Goal: Task Accomplishment & Management: Use online tool/utility

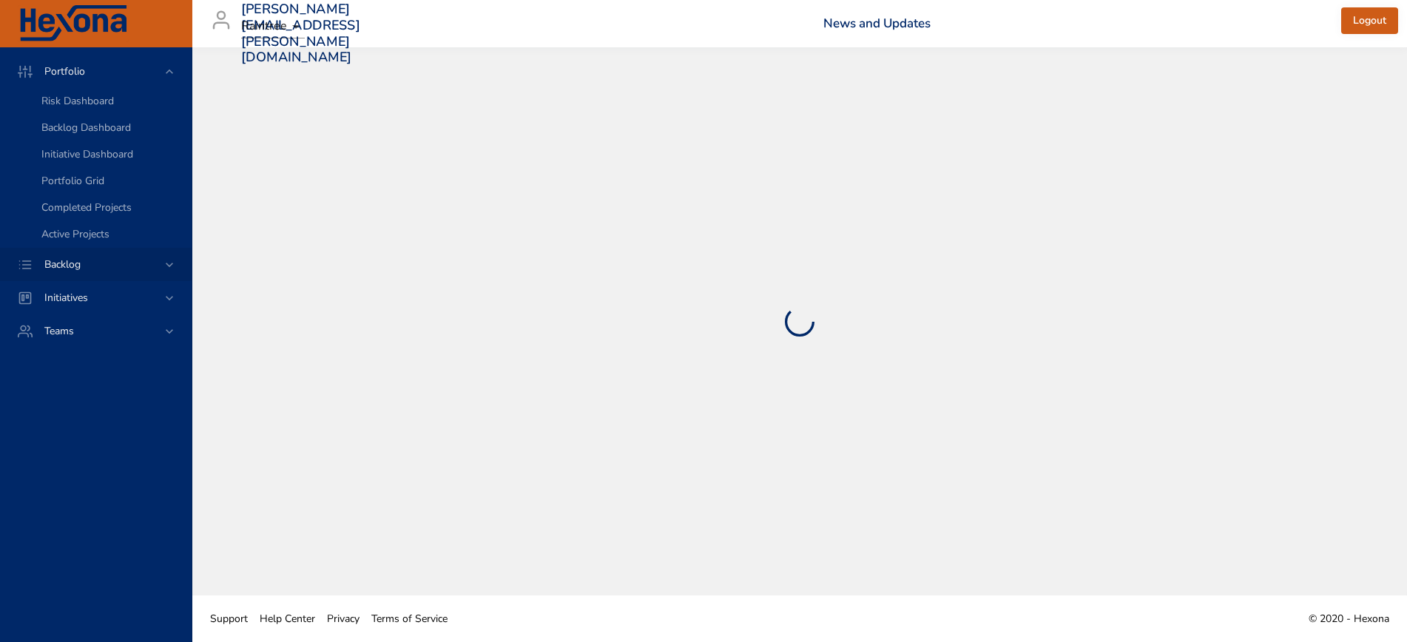
click at [58, 267] on span "Backlog" at bounding box center [63, 265] width 60 height 14
click at [111, 135] on span "Backlog Details" at bounding box center [76, 134] width 71 height 14
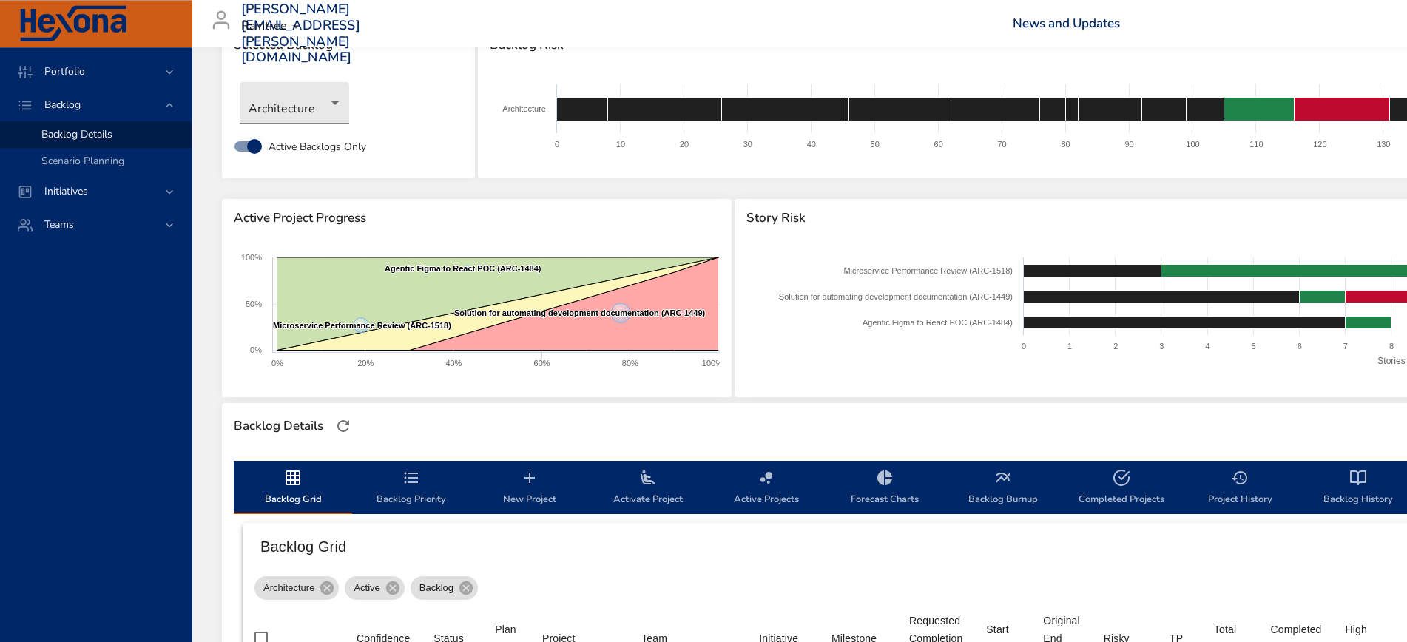
scroll to position [49, 0]
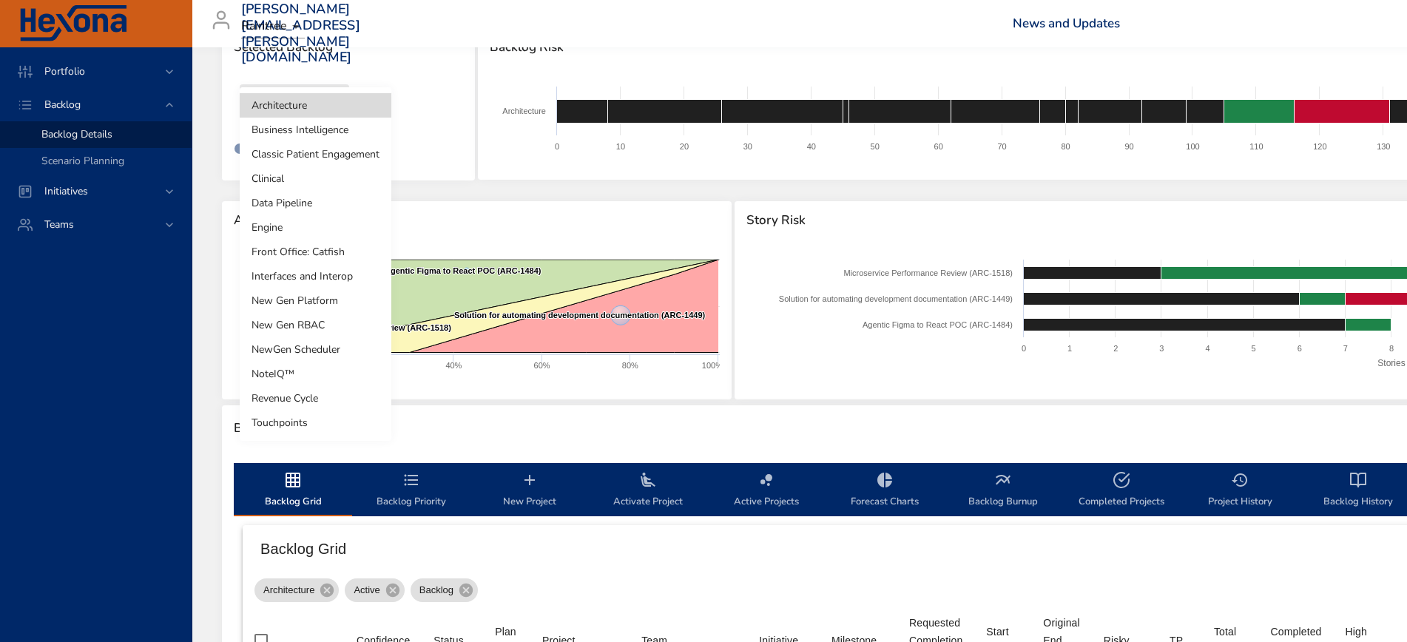
click at [313, 97] on body "Portfolio Backlog Backlog Details Scenario Planning Initiatives Teams andres.ka…" at bounding box center [703, 272] width 1407 height 642
click at [294, 408] on li "Revenue Cycle" at bounding box center [316, 398] width 152 height 24
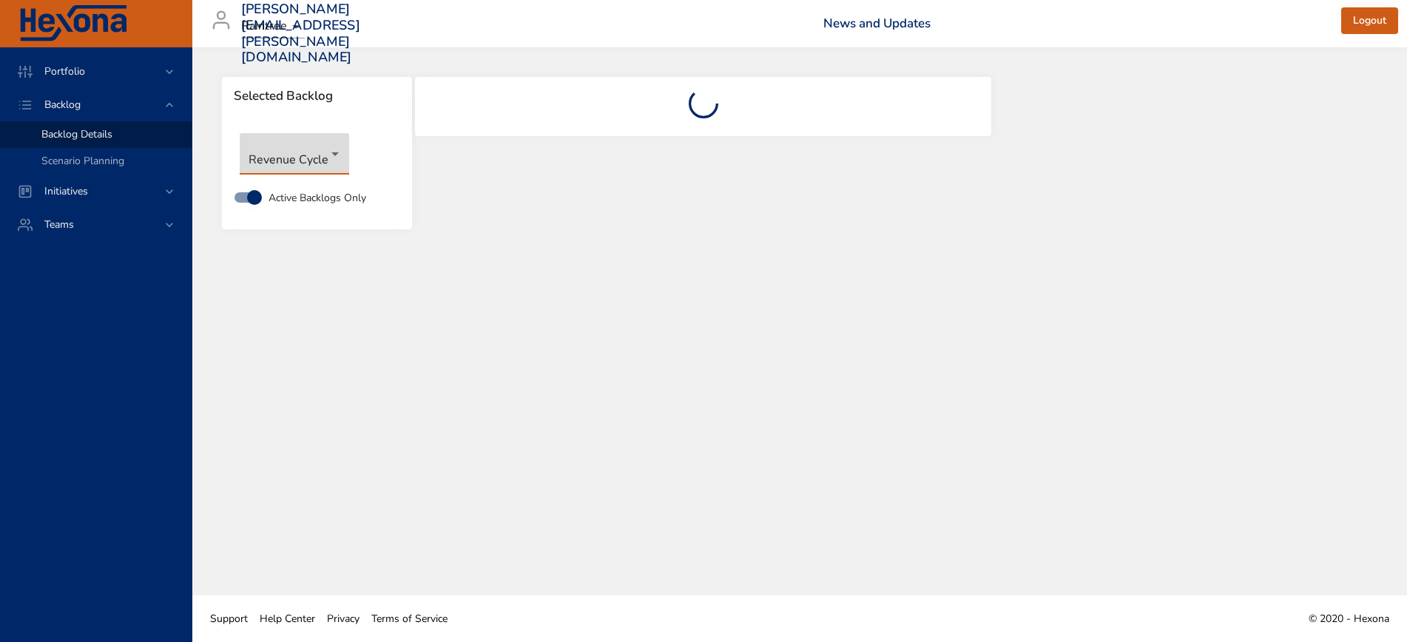
scroll to position [0, 0]
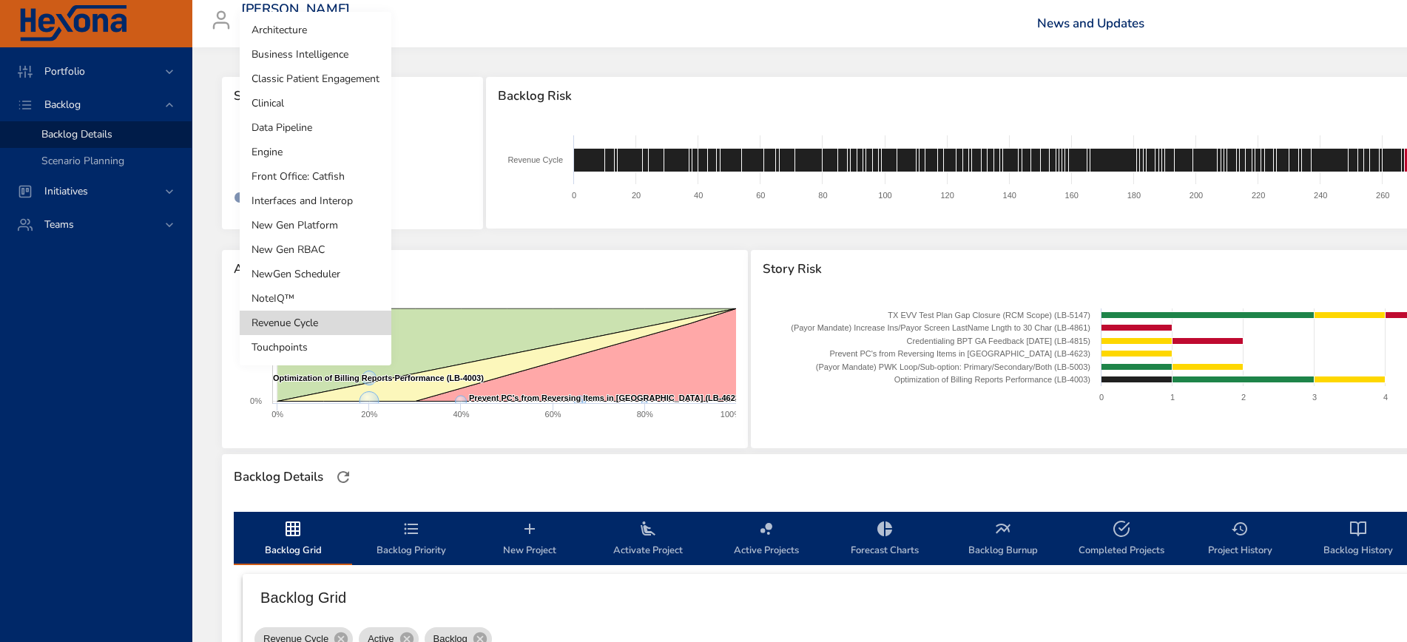
click at [347, 169] on body "Portfolio Backlog Backlog Details Scenario Planning Initiatives Teams andres.ka…" at bounding box center [703, 321] width 1407 height 642
click at [329, 195] on li "Interfaces and Interop" at bounding box center [316, 201] width 152 height 24
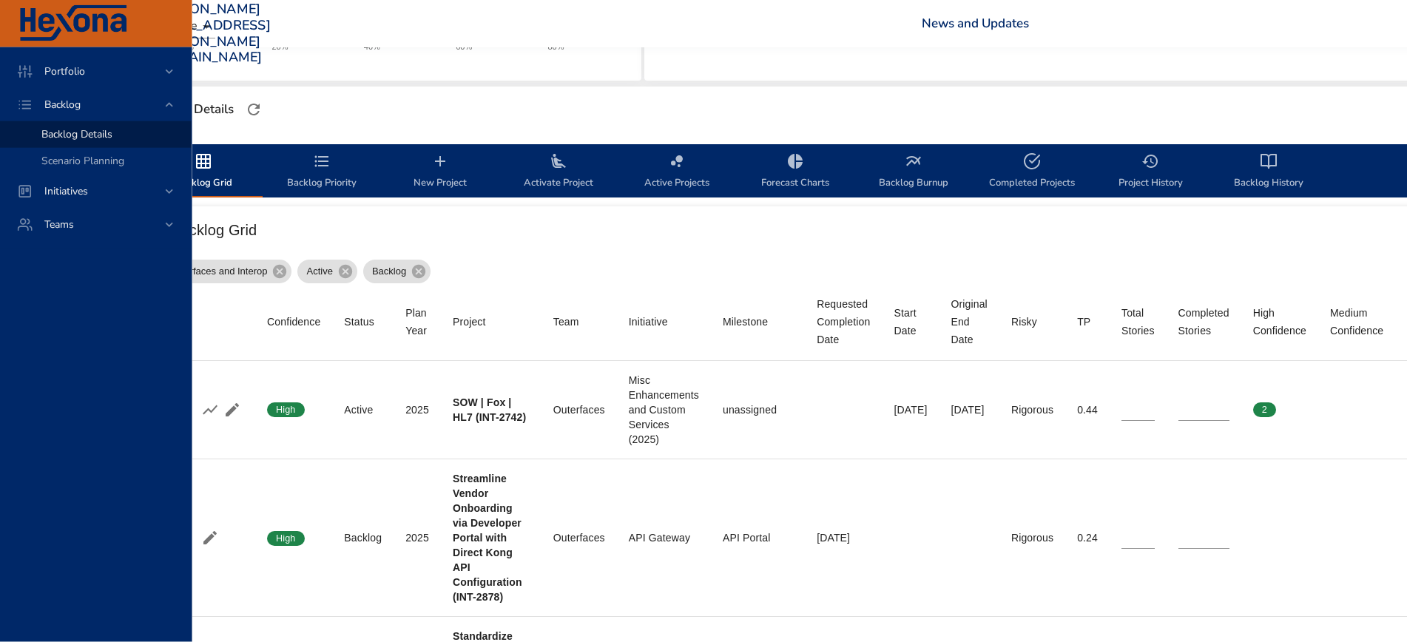
scroll to position [368, 90]
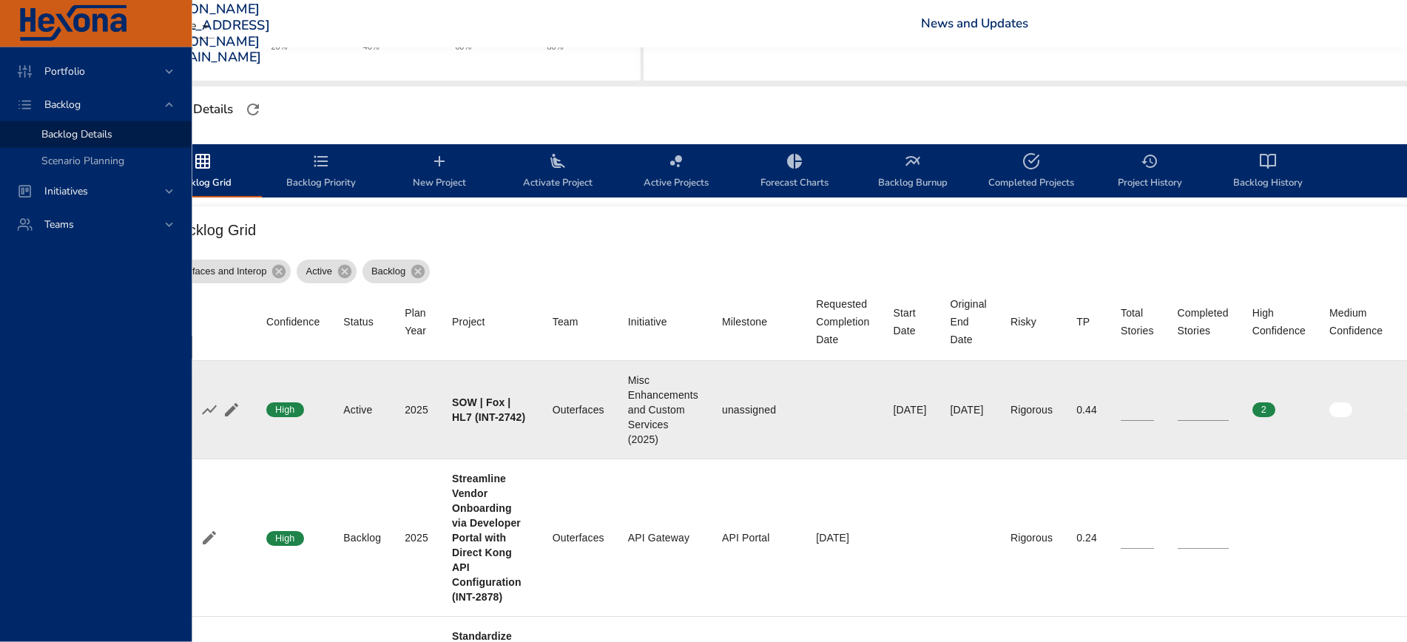
click at [1229, 407] on input "**" at bounding box center [1203, 410] width 51 height 22
type input "**"
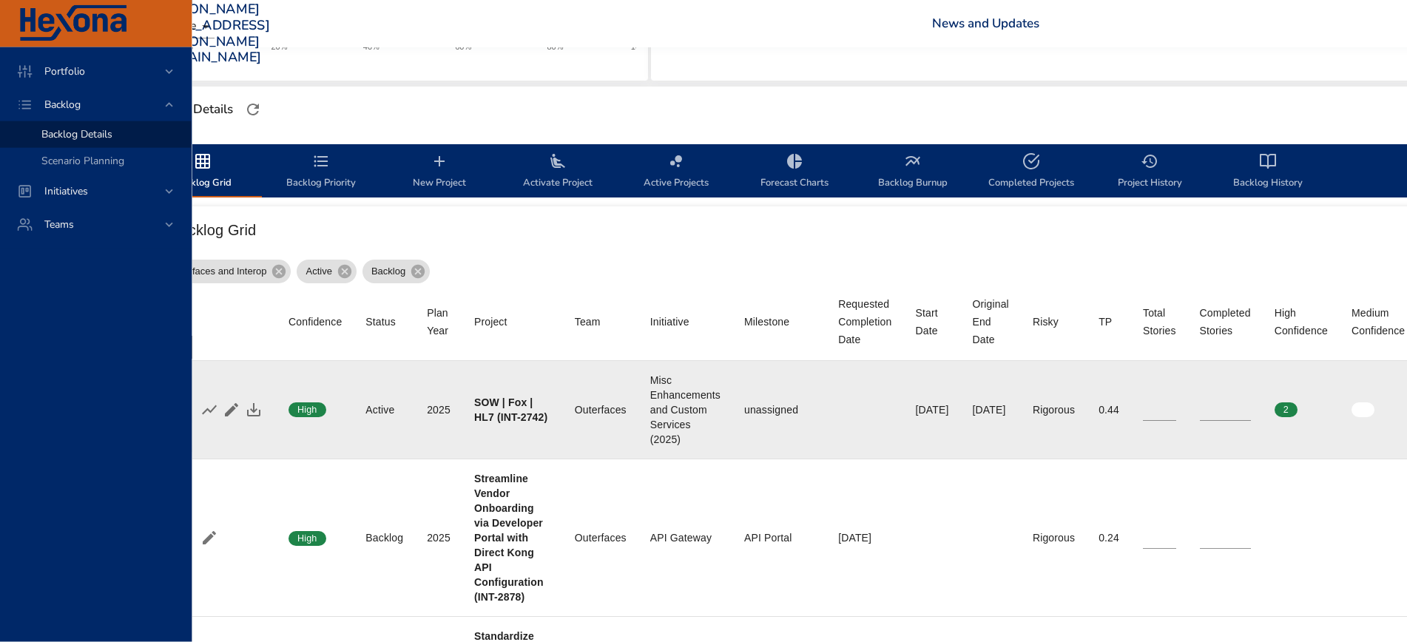
scroll to position [368, 0]
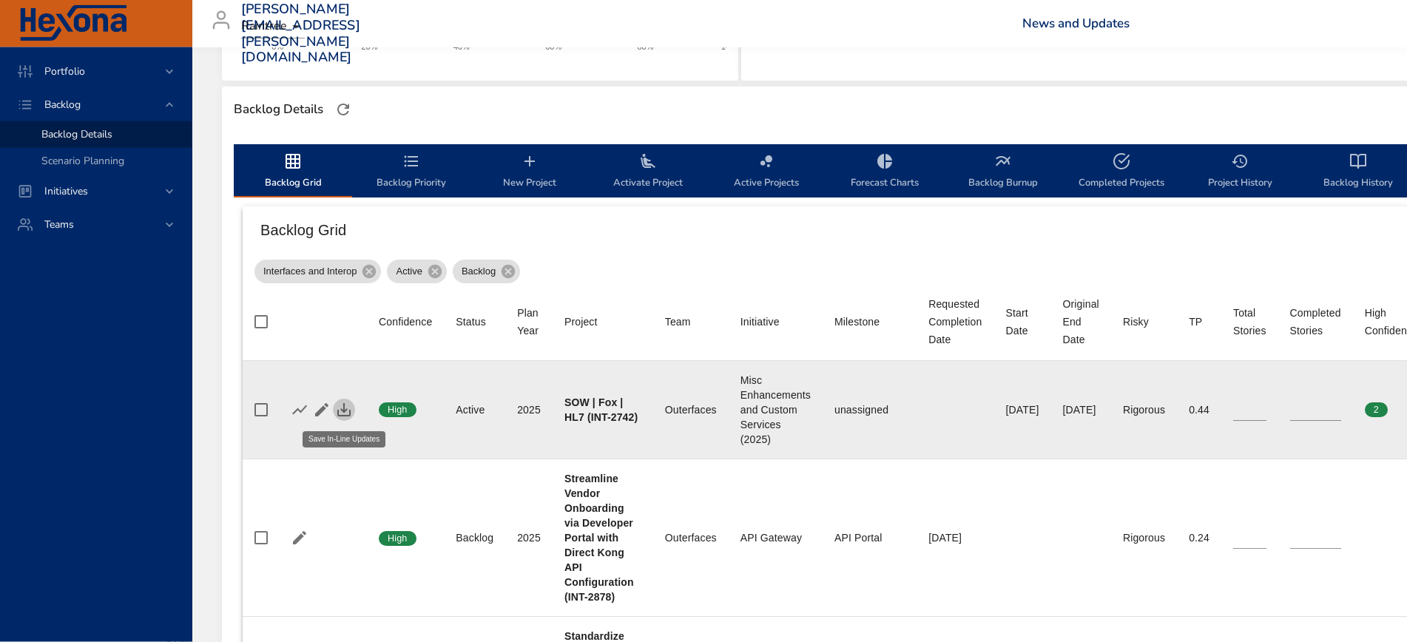
click at [345, 412] on icon "button" at bounding box center [343, 409] width 13 height 13
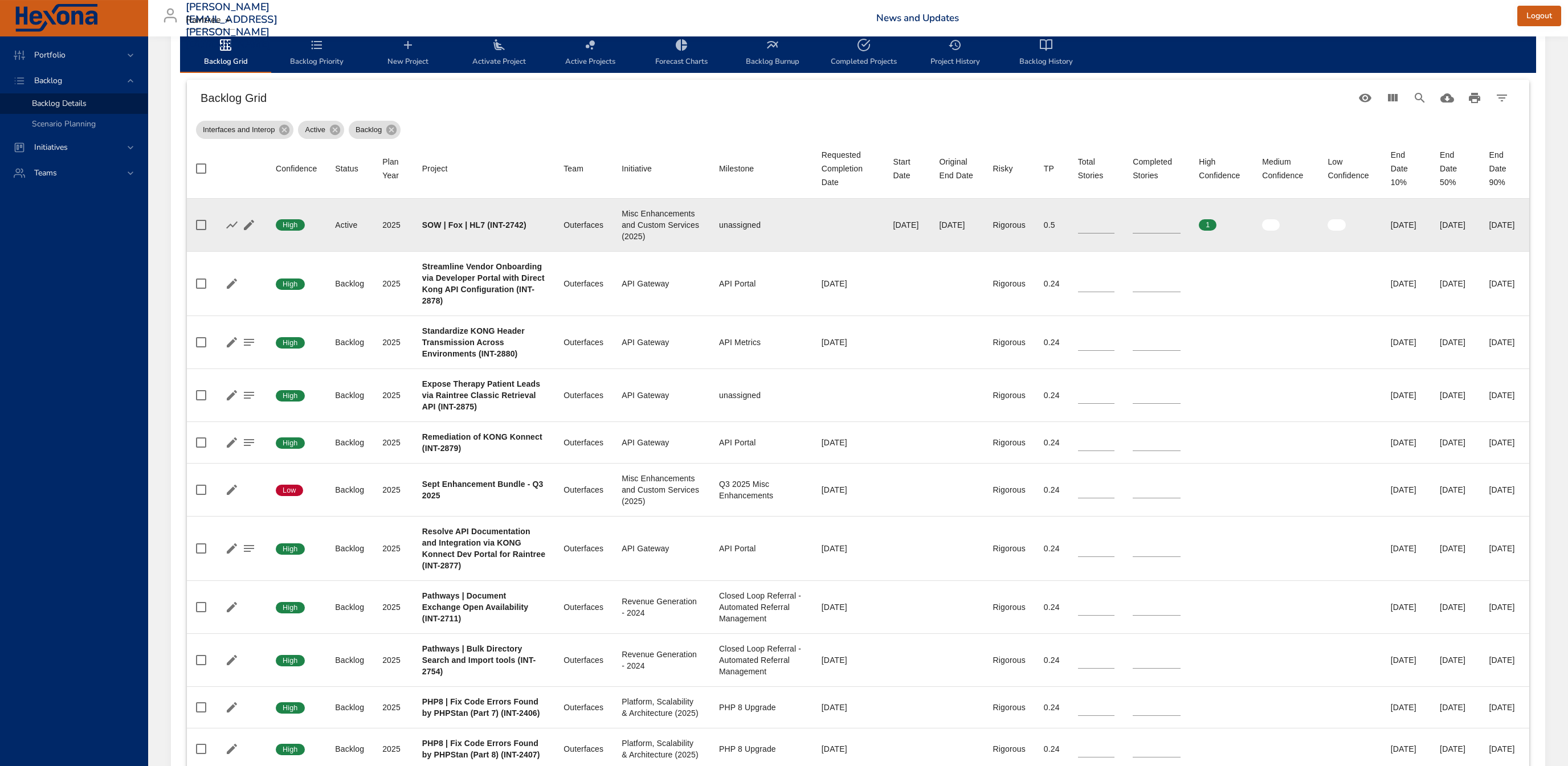
scroll to position [309, 0]
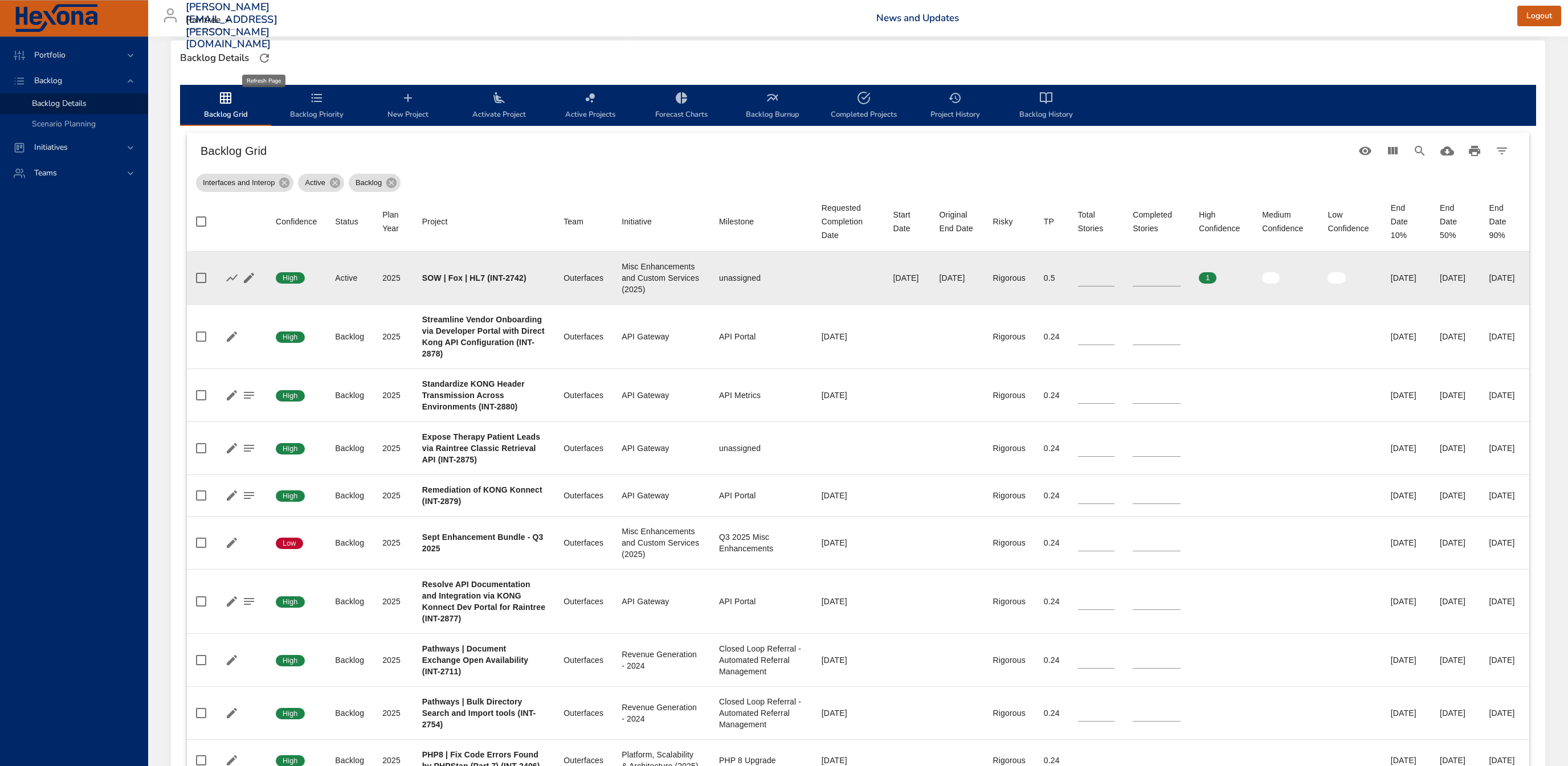
click at [263, 57] on icon "button" at bounding box center [264, 59] width 14 height 14
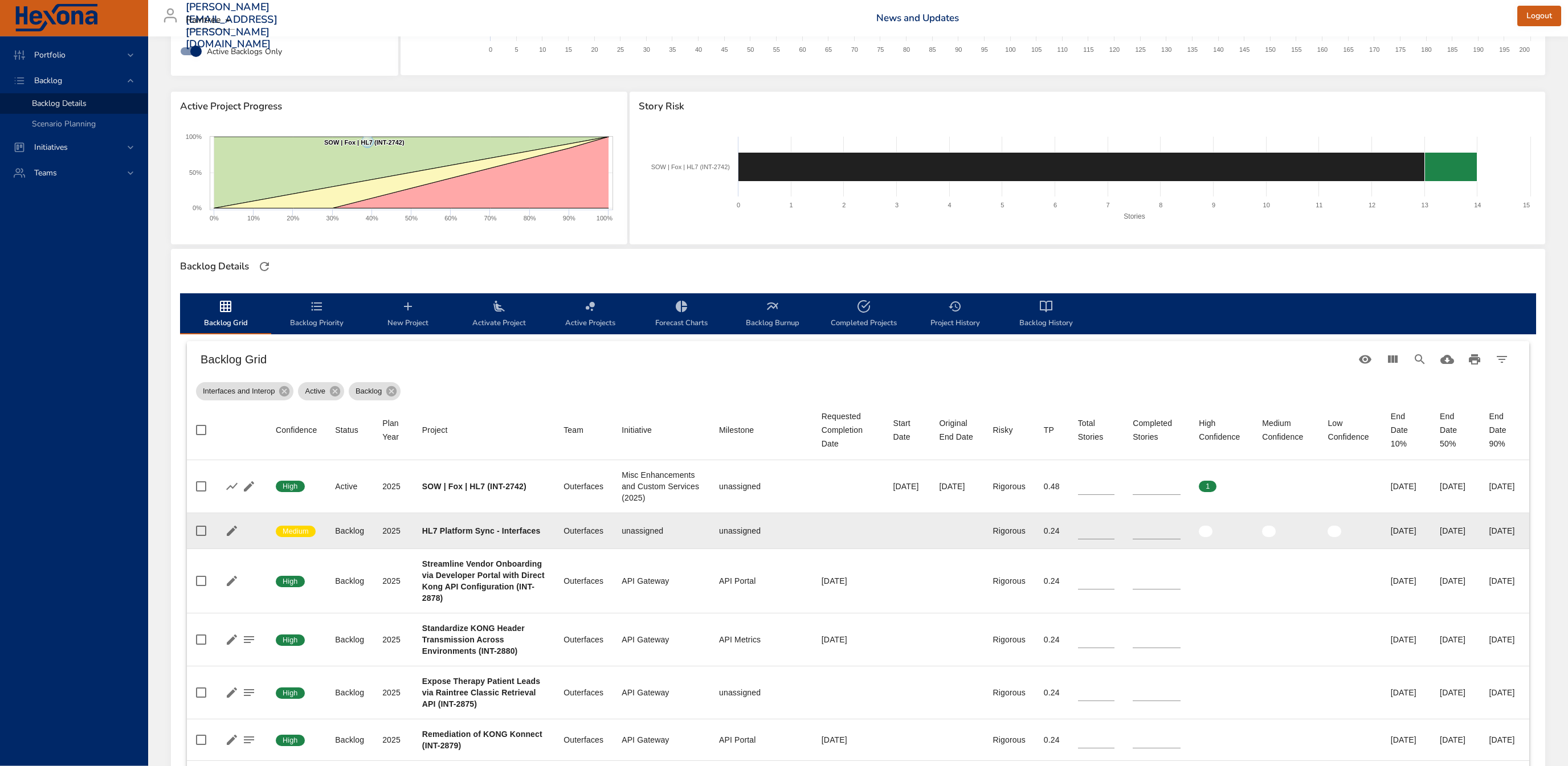
scroll to position [122, 0]
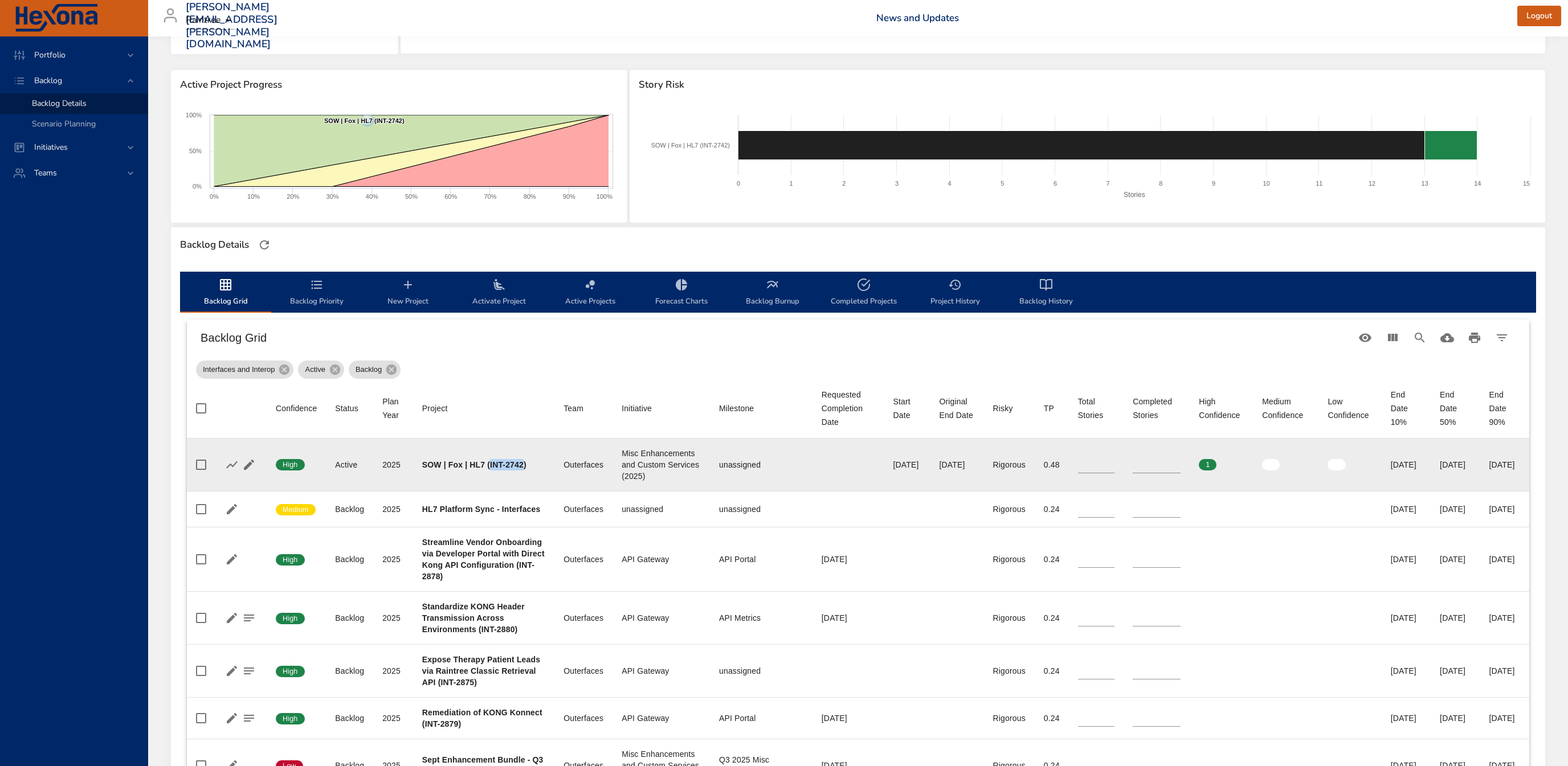
drag, startPoint x: 424, startPoint y: 477, endPoint x: 455, endPoint y: 477, distance: 31.0
click at [455, 470] on b "SOW | Fox | HL7 (INT-2742)" at bounding box center [474, 465] width 104 height 9
copy b "INT-2742"
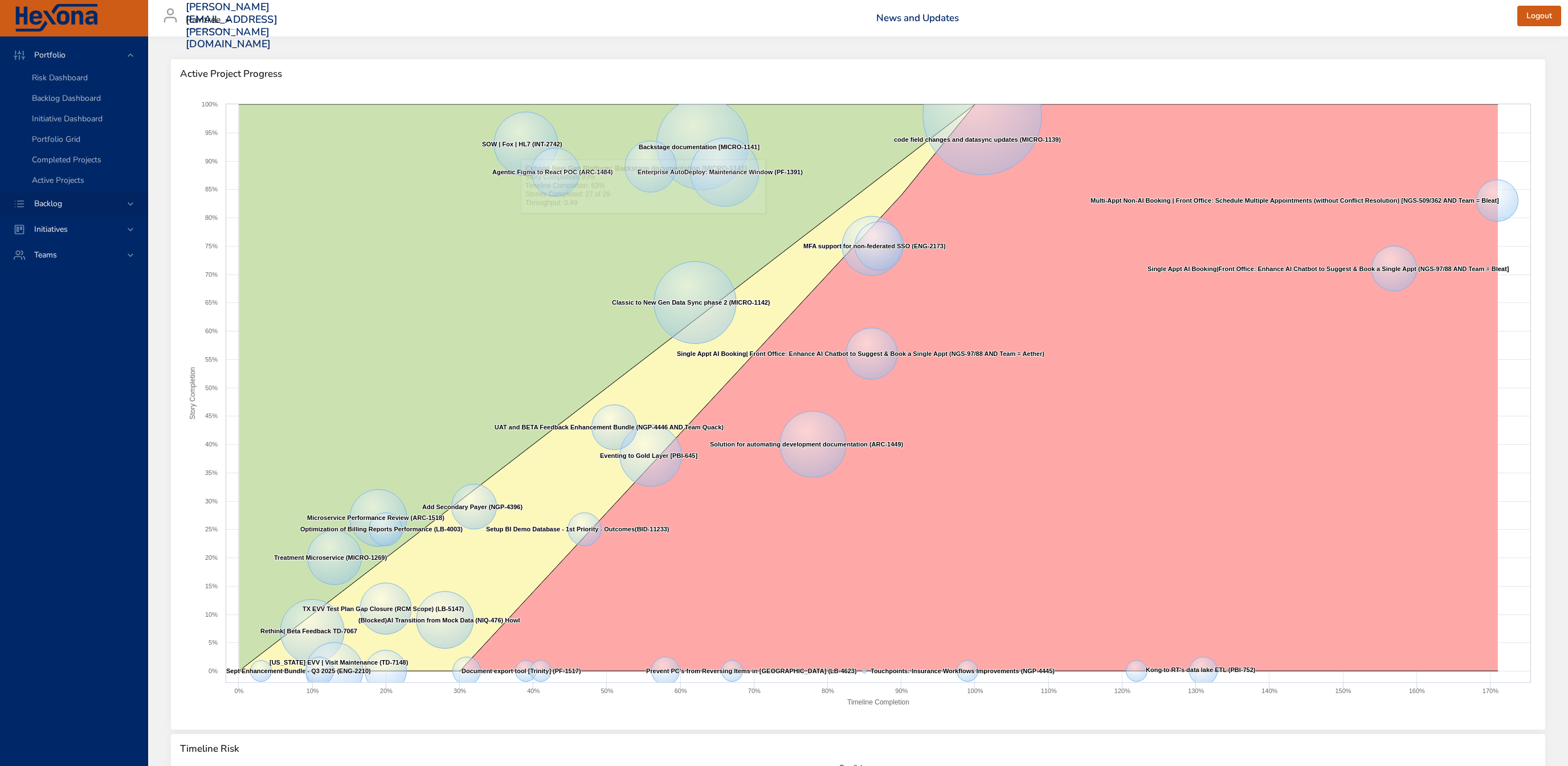
click at [83, 210] on div "Backlog" at bounding box center [74, 203] width 148 height 25
click at [85, 102] on span "Backlog Details" at bounding box center [59, 103] width 55 height 11
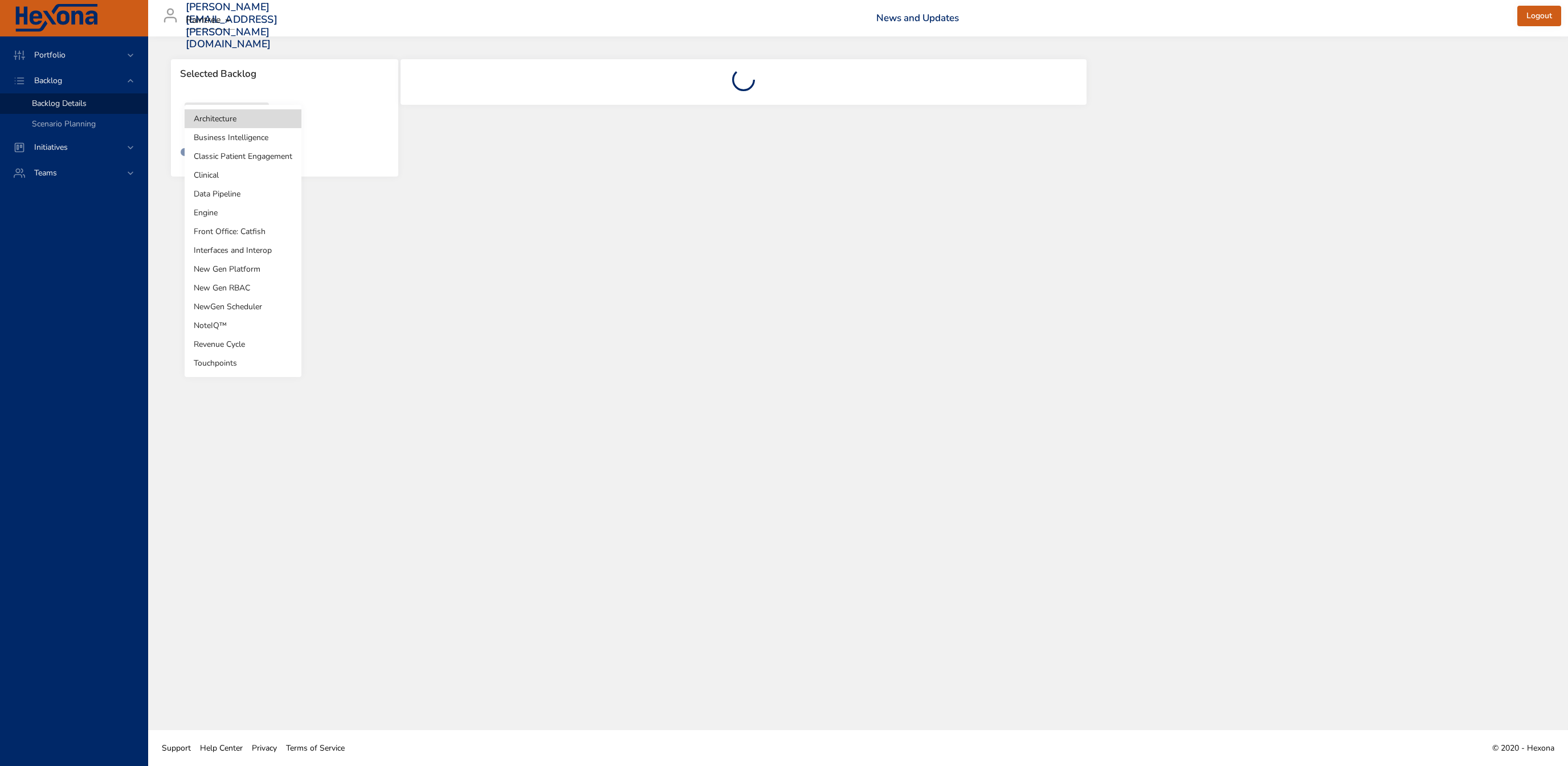
click at [236, 122] on body "Portfolio Backlog Backlog Details Scenario Planning Initiatives Teams [PERSON_N…" at bounding box center [784, 383] width 1568 height 766
click at [250, 249] on li "Interfaces and Interop" at bounding box center [243, 250] width 117 height 18
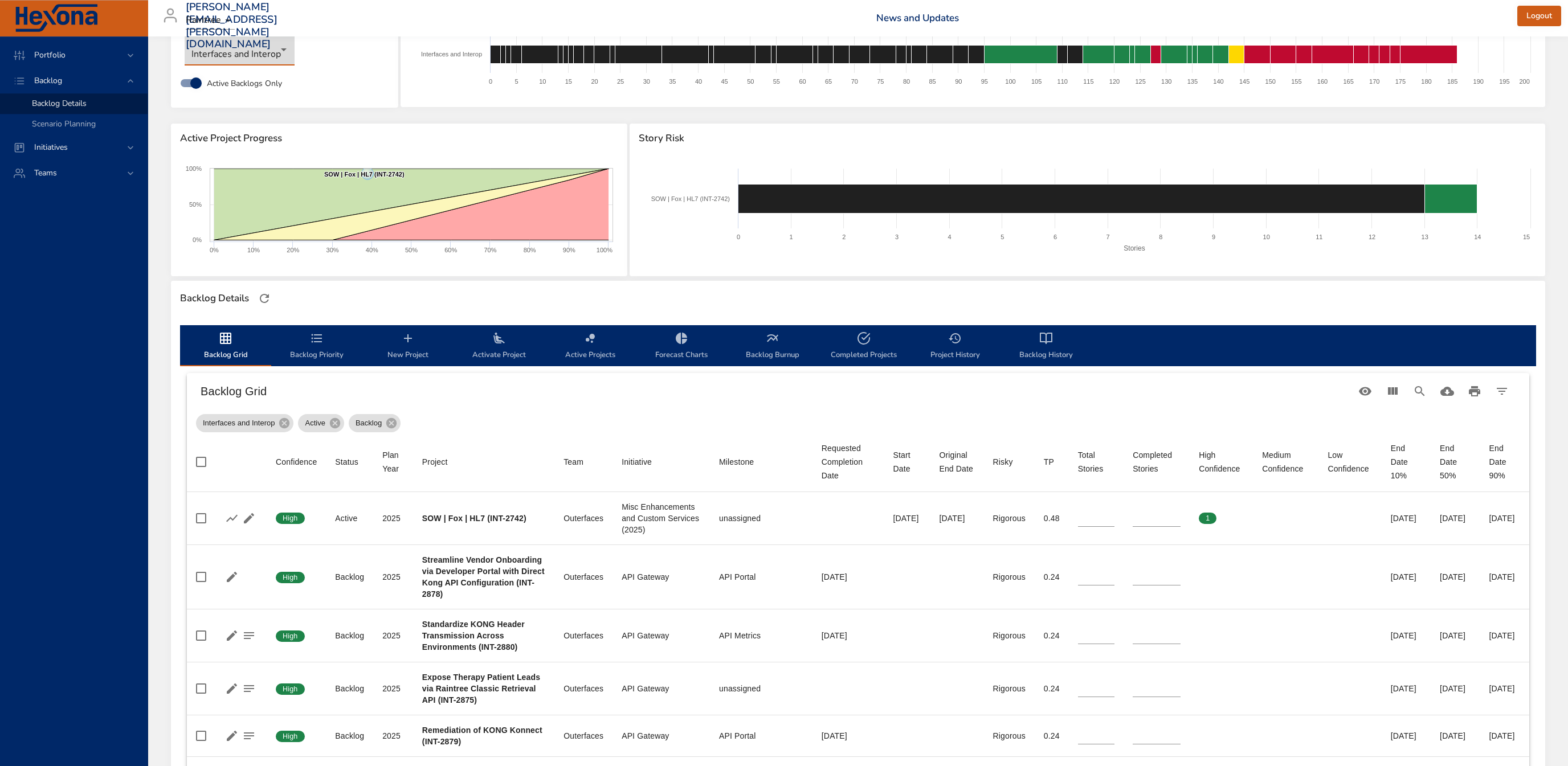
scroll to position [183, 0]
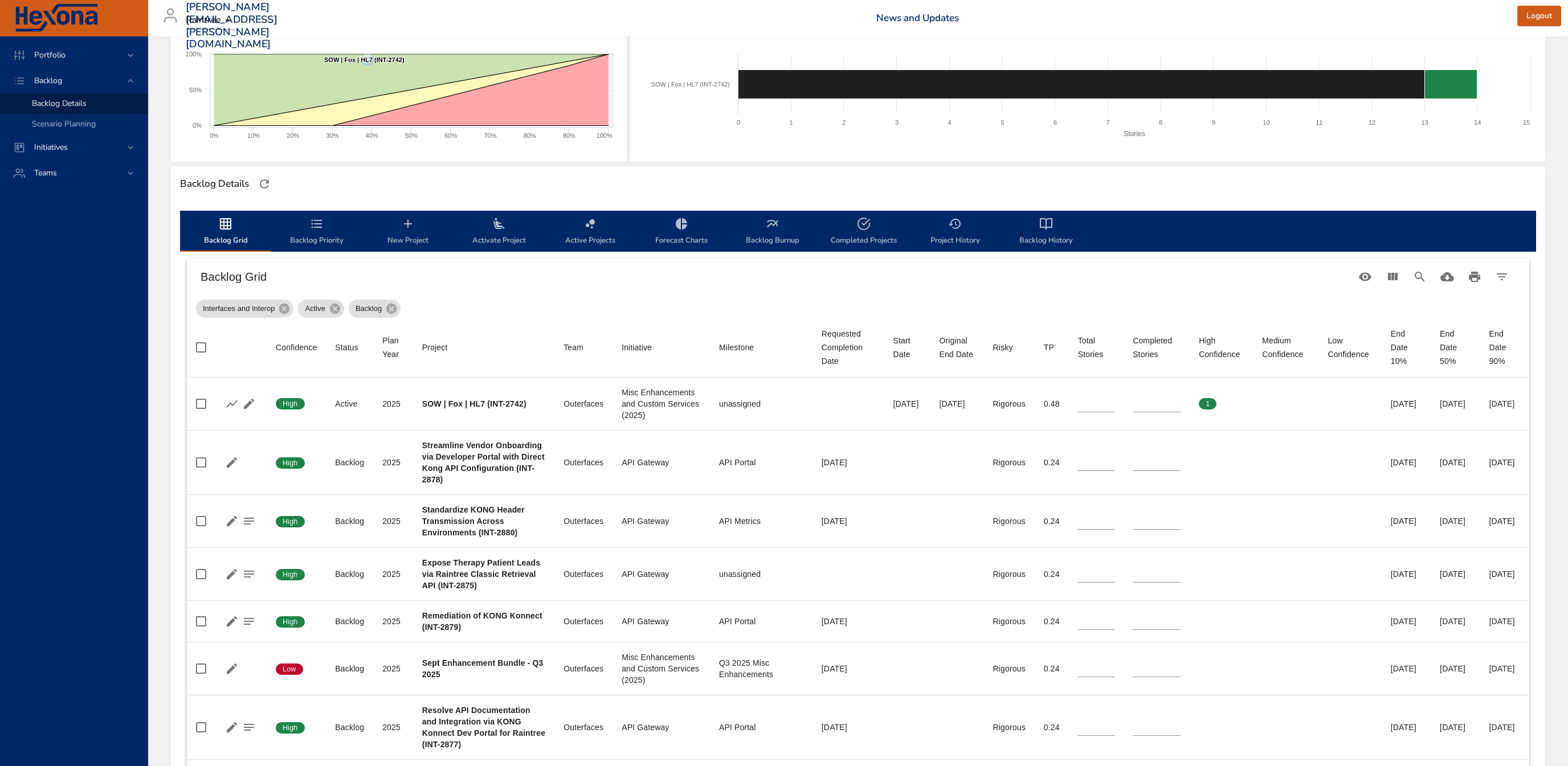
click at [427, 415] on td "Project SOW | Fox | HL7 (INT-2742)" at bounding box center [484, 404] width 142 height 53
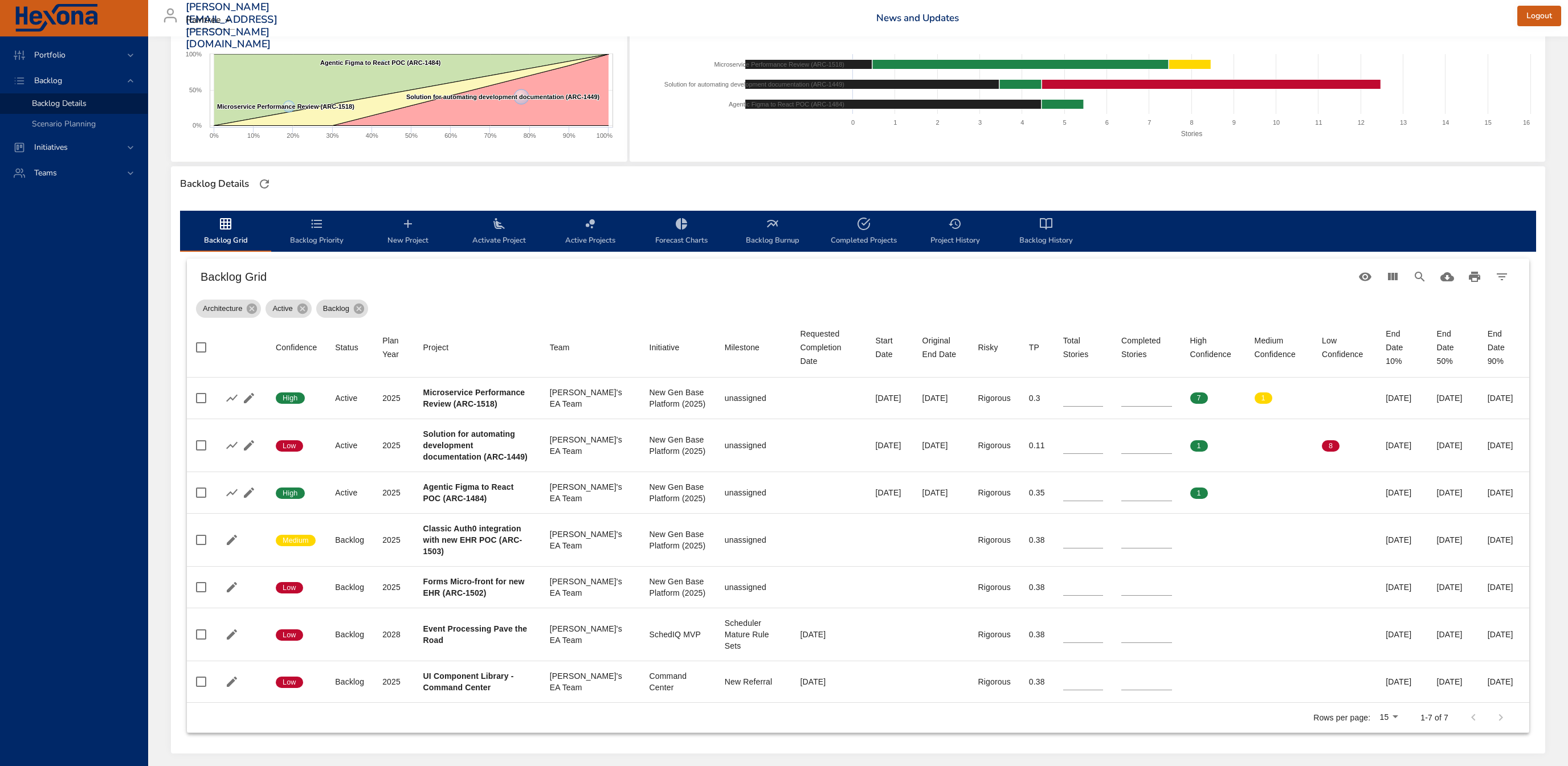
type input "**"
type input "*"
type input "**"
type input "*"
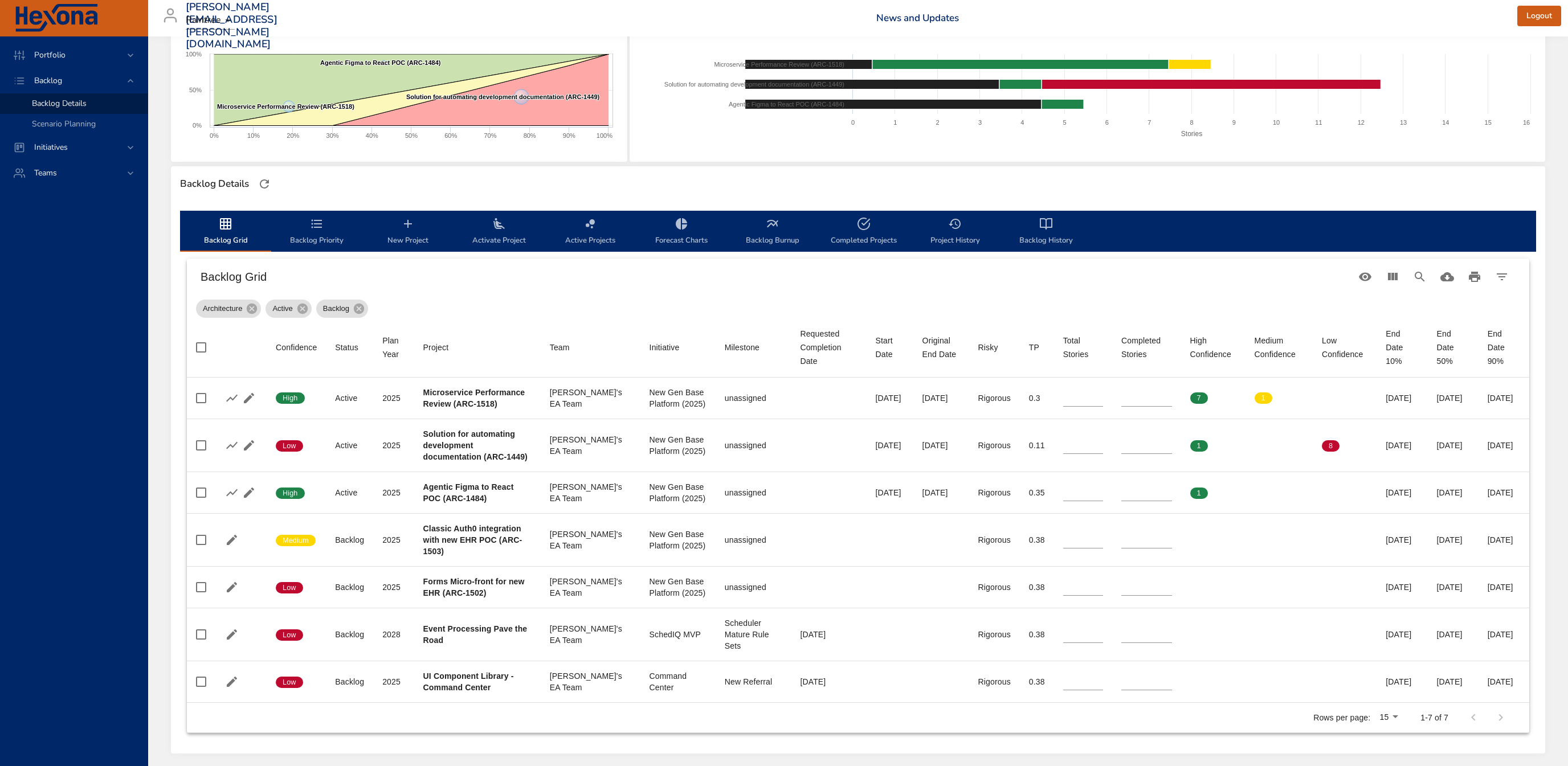
type input "*"
type input "**"
type input "*"
type input "**"
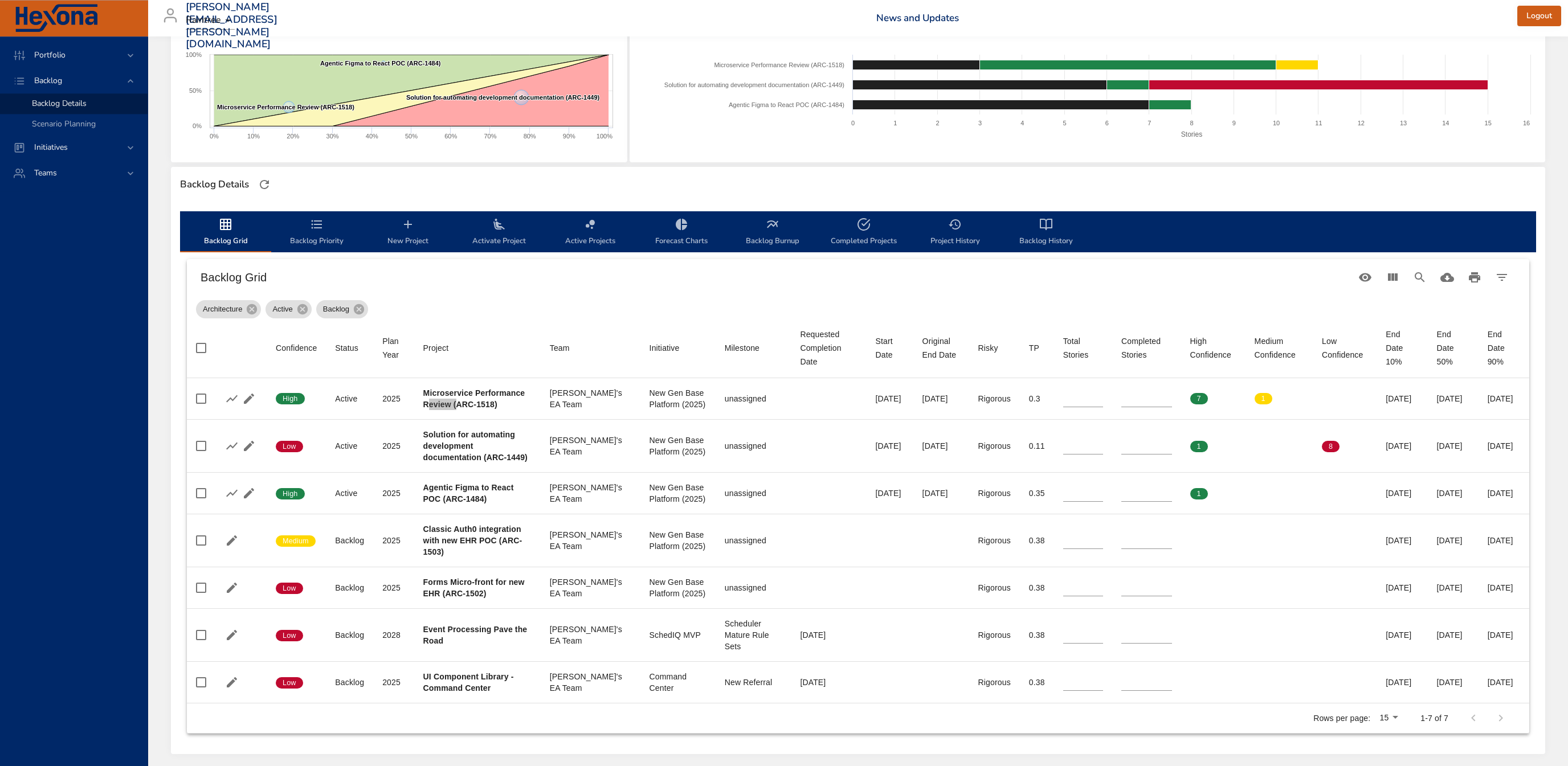
scroll to position [0, 0]
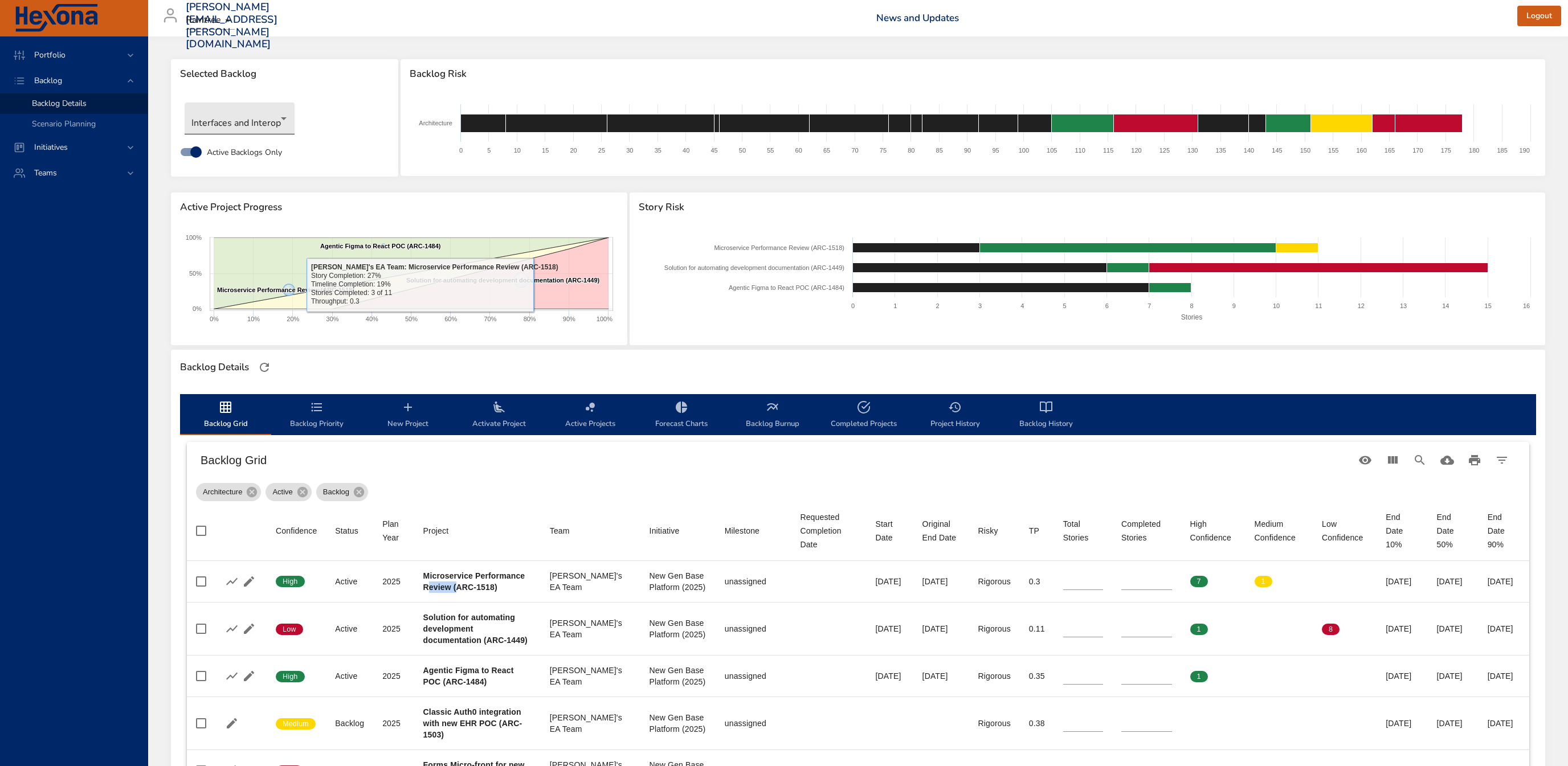
click at [222, 113] on body "Portfolio Backlog Backlog Details Scenario Planning Initiatives Teams [PERSON_N…" at bounding box center [784, 383] width 1568 height 766
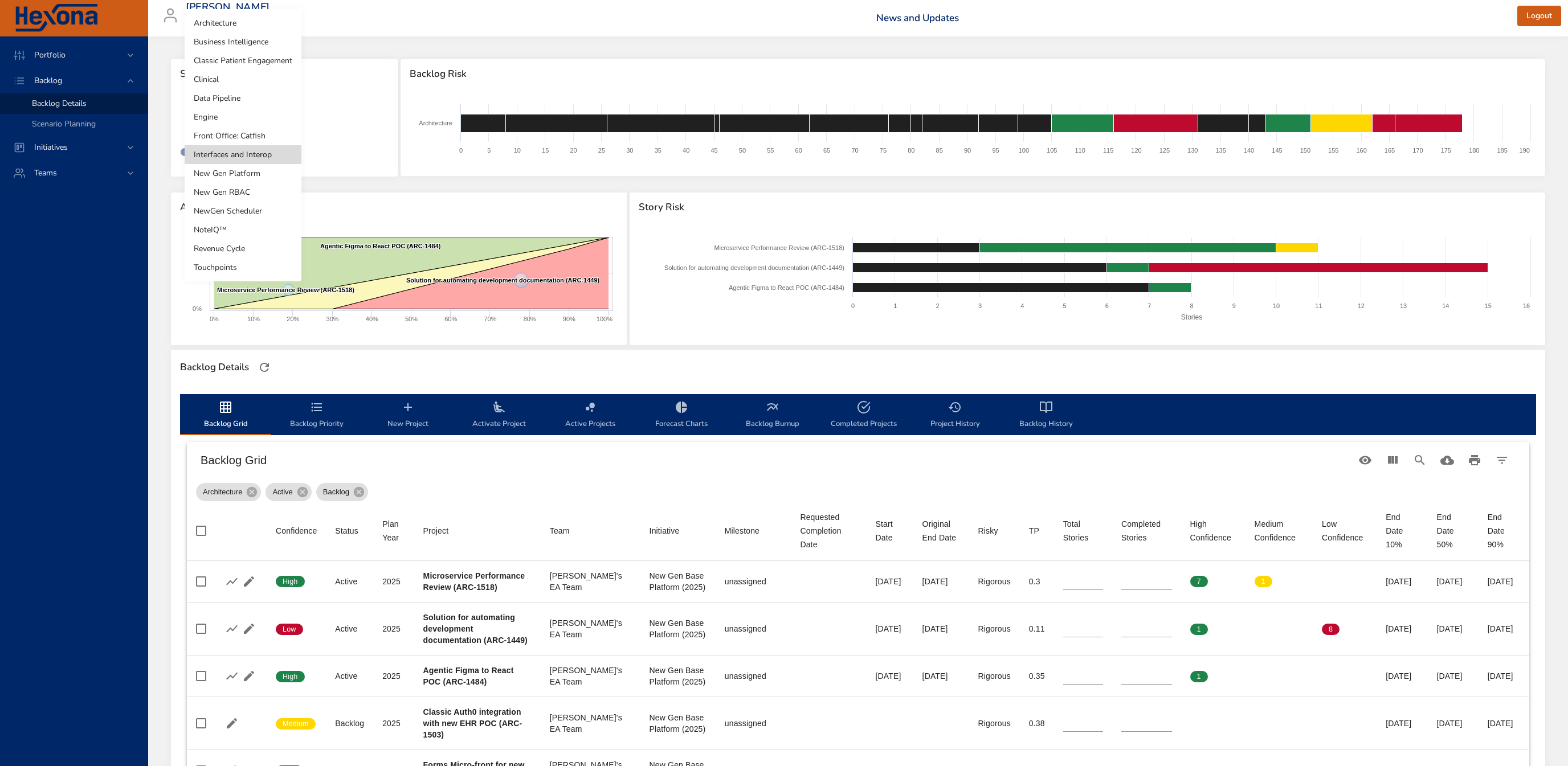
click at [360, 113] on div at bounding box center [784, 383] width 1568 height 766
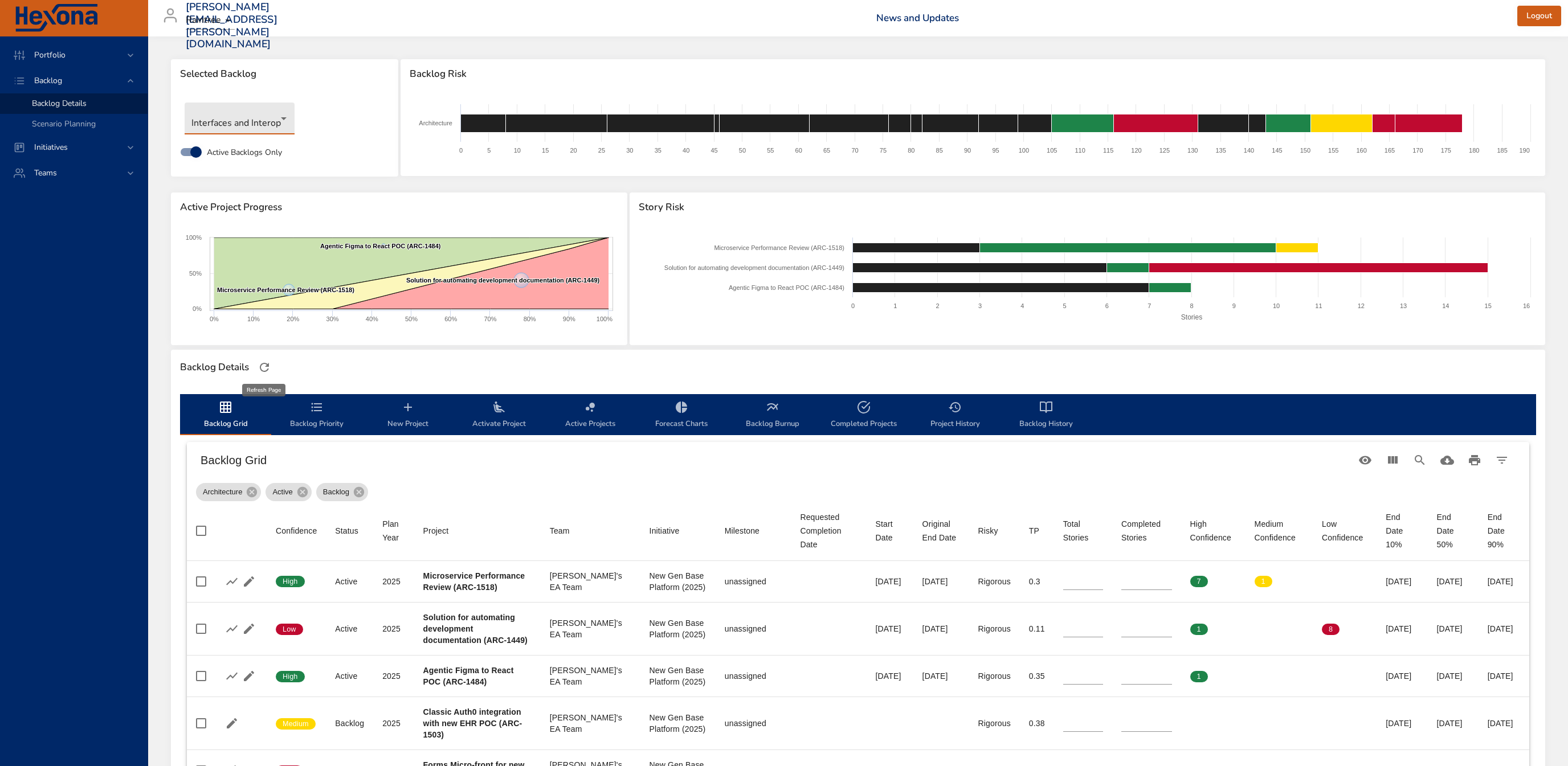
click at [262, 371] on icon "button" at bounding box center [264, 367] width 14 height 14
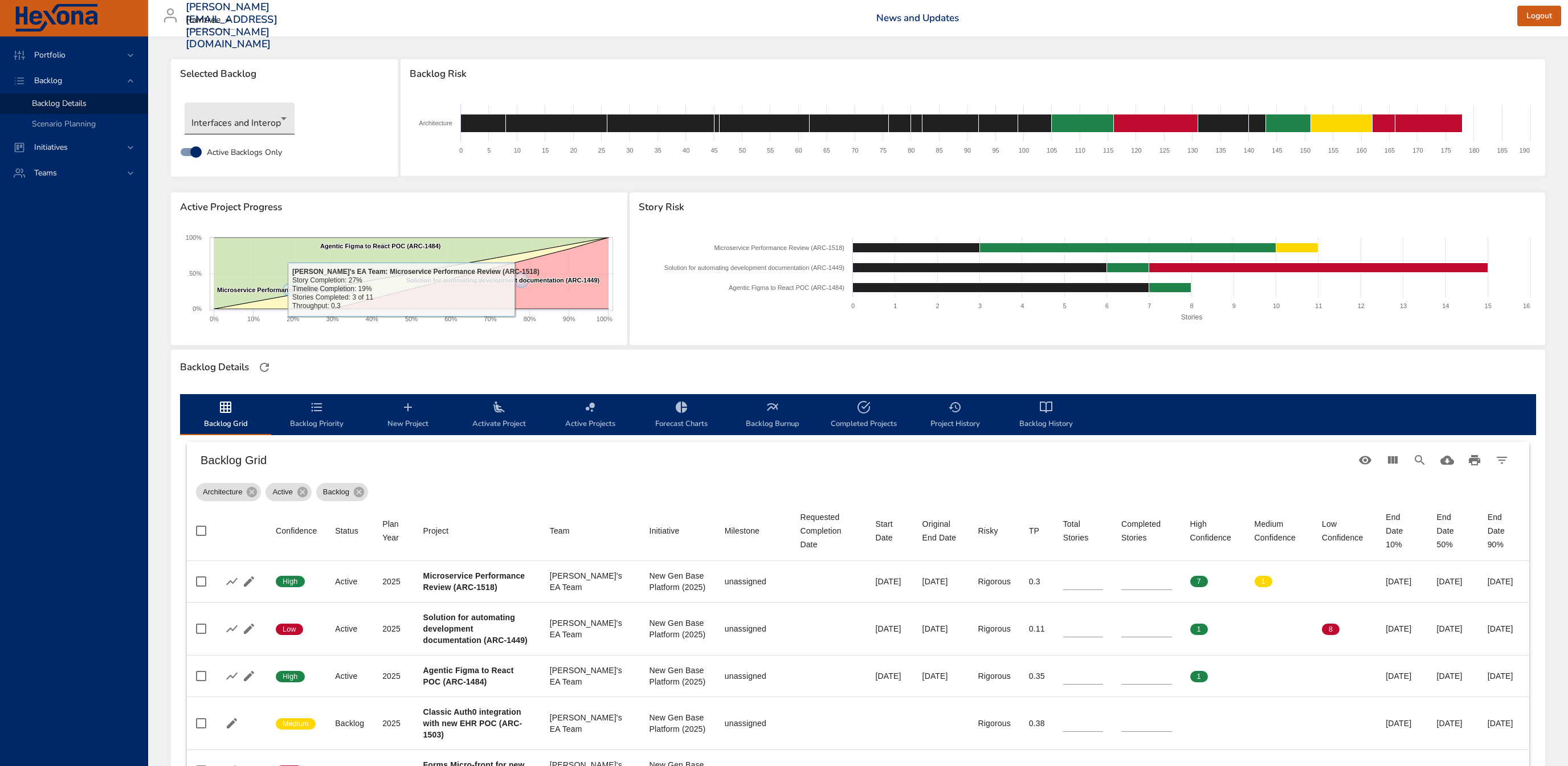
click at [242, 123] on body "Portfolio Backlog Backlog Details Scenario Planning Initiatives Teams [PERSON_N…" at bounding box center [784, 383] width 1568 height 766
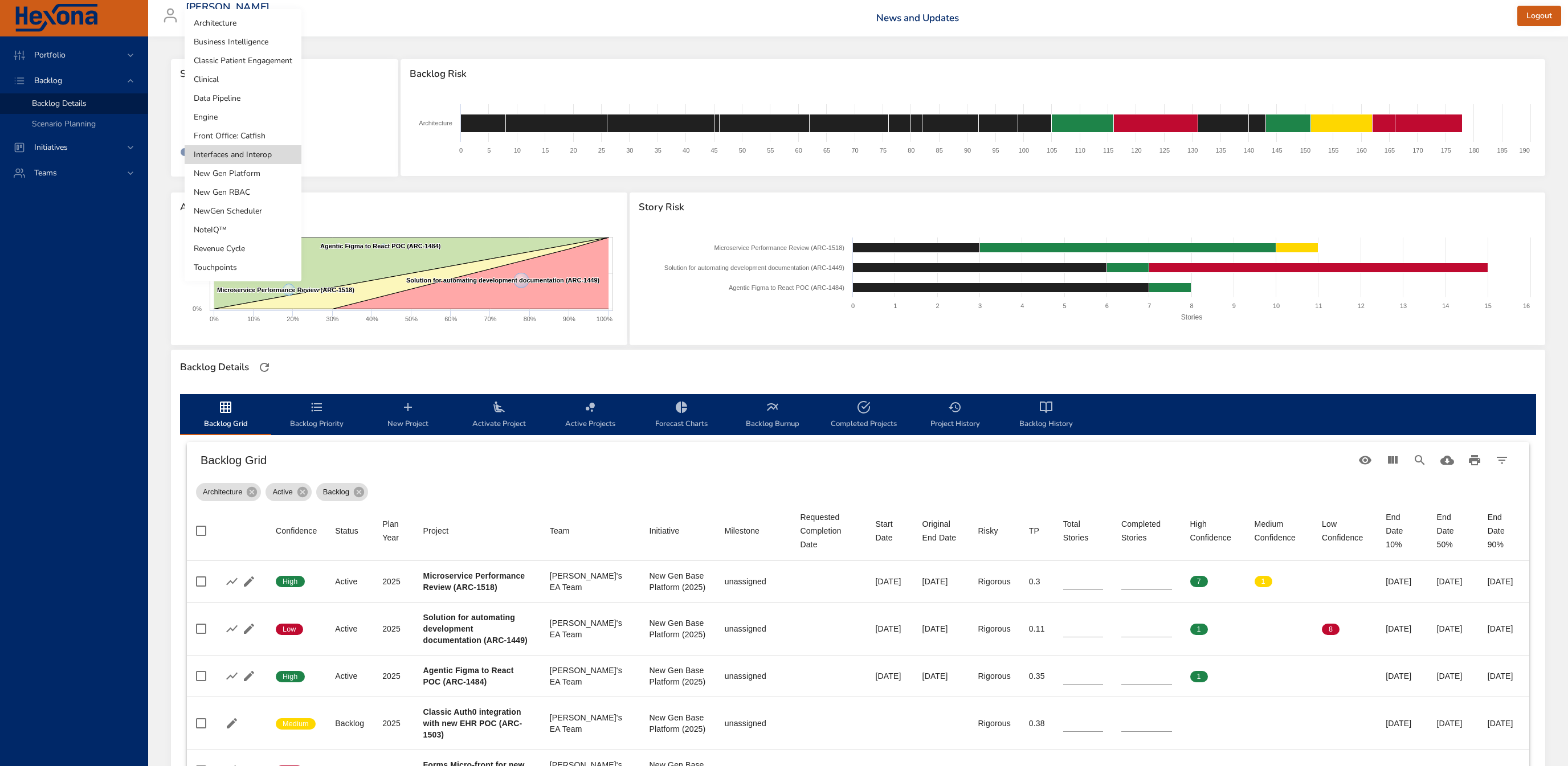
click at [253, 153] on li "Interfaces and Interop" at bounding box center [243, 155] width 117 height 18
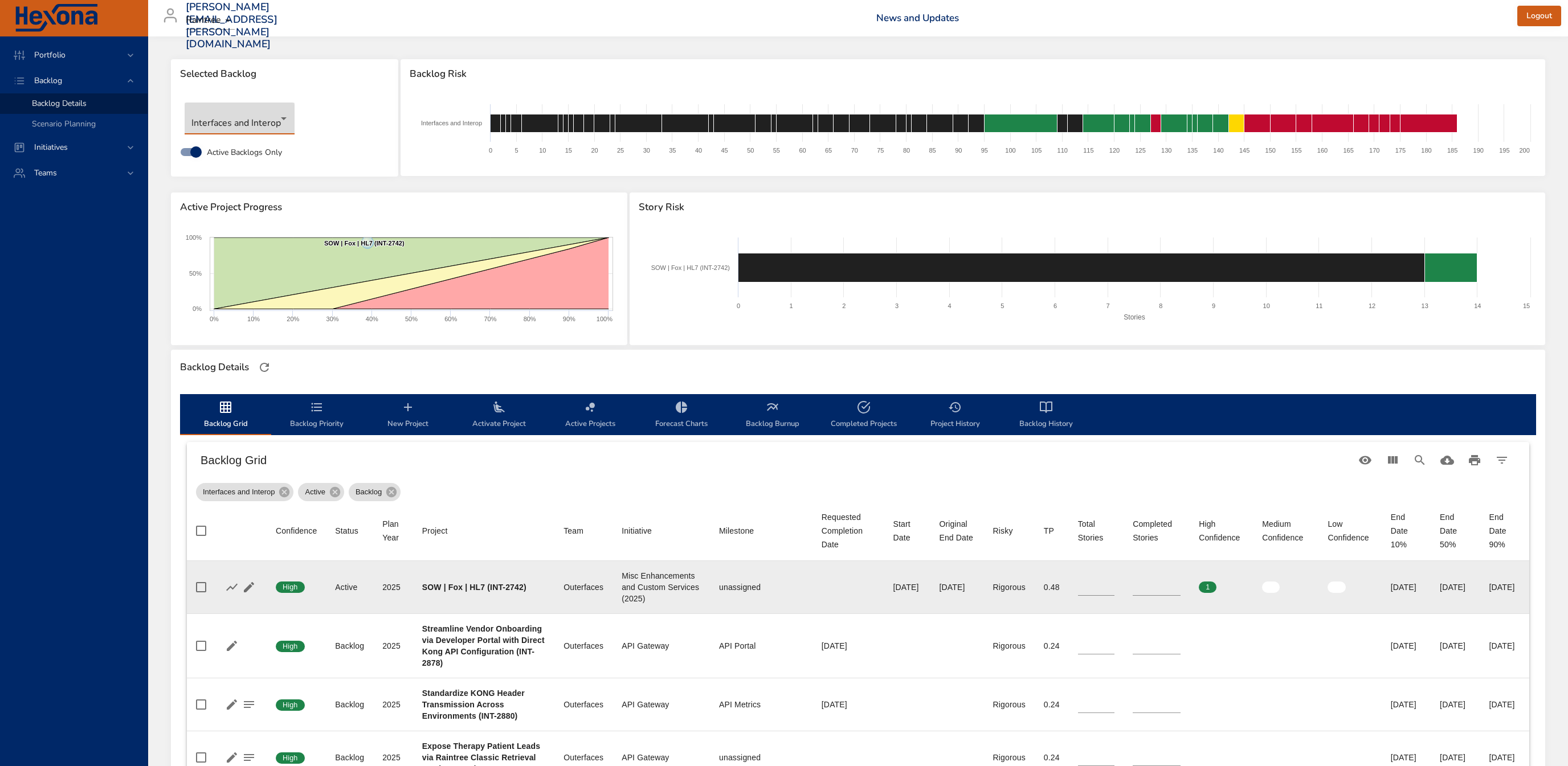
click at [1081, 589] on input "**" at bounding box center [1096, 587] width 36 height 17
type input "**"
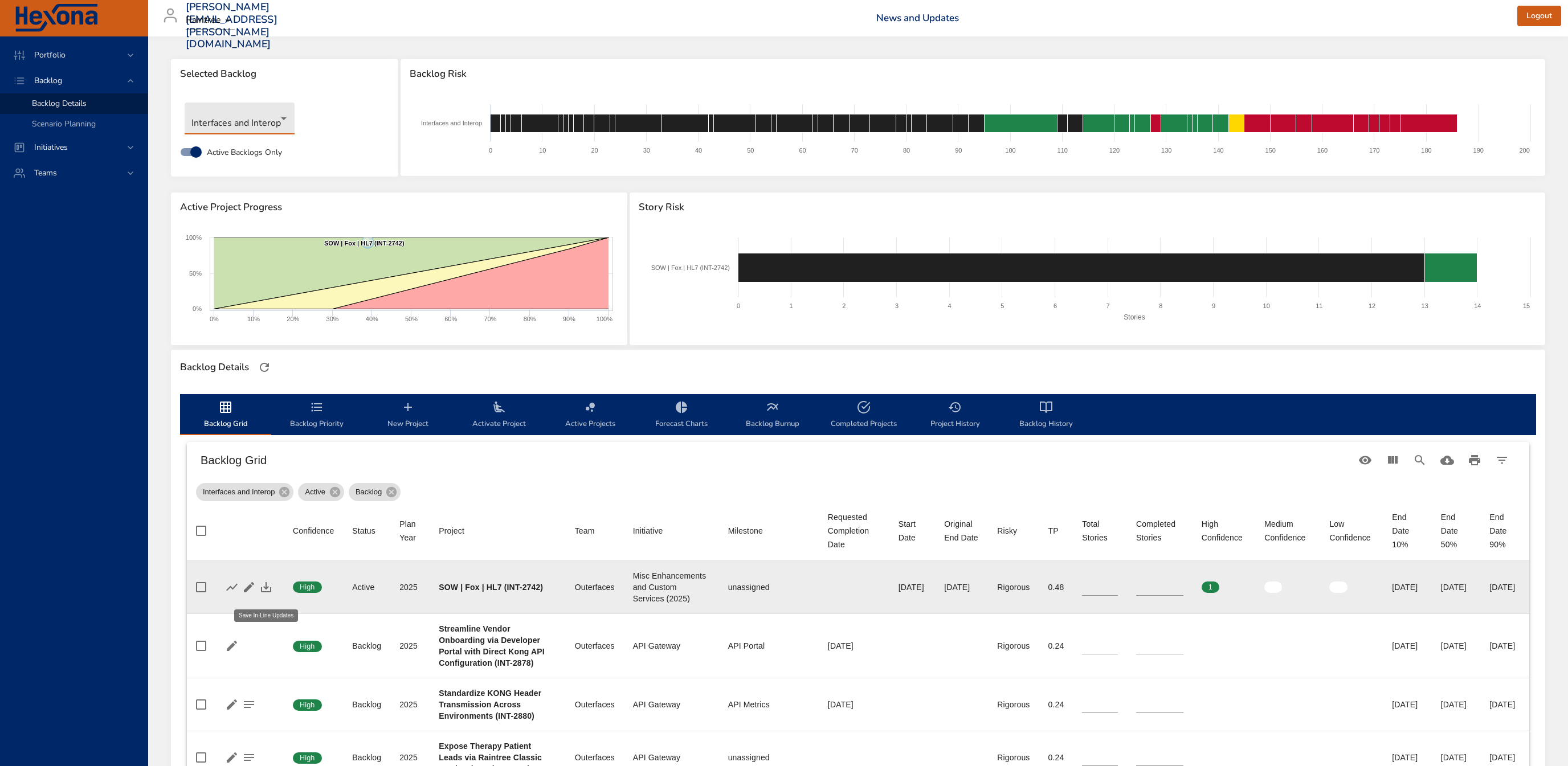
click at [272, 594] on icon "button" at bounding box center [266, 587] width 14 height 14
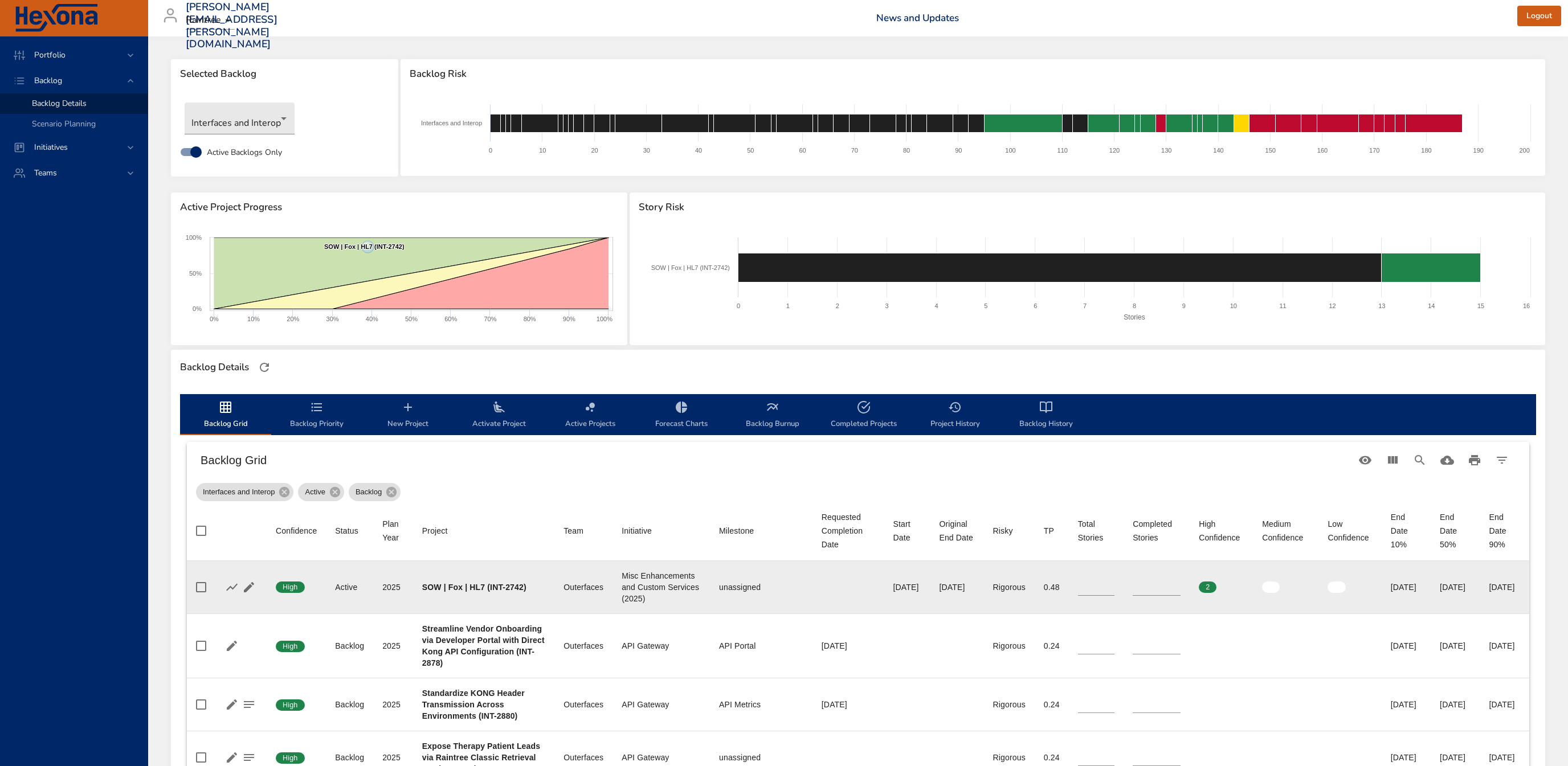
drag, startPoint x: 906, startPoint y: 591, endPoint x: 946, endPoint y: 593, distance: 40.0
click at [946, 593] on div "[DATE]" at bounding box center [957, 587] width 35 height 12
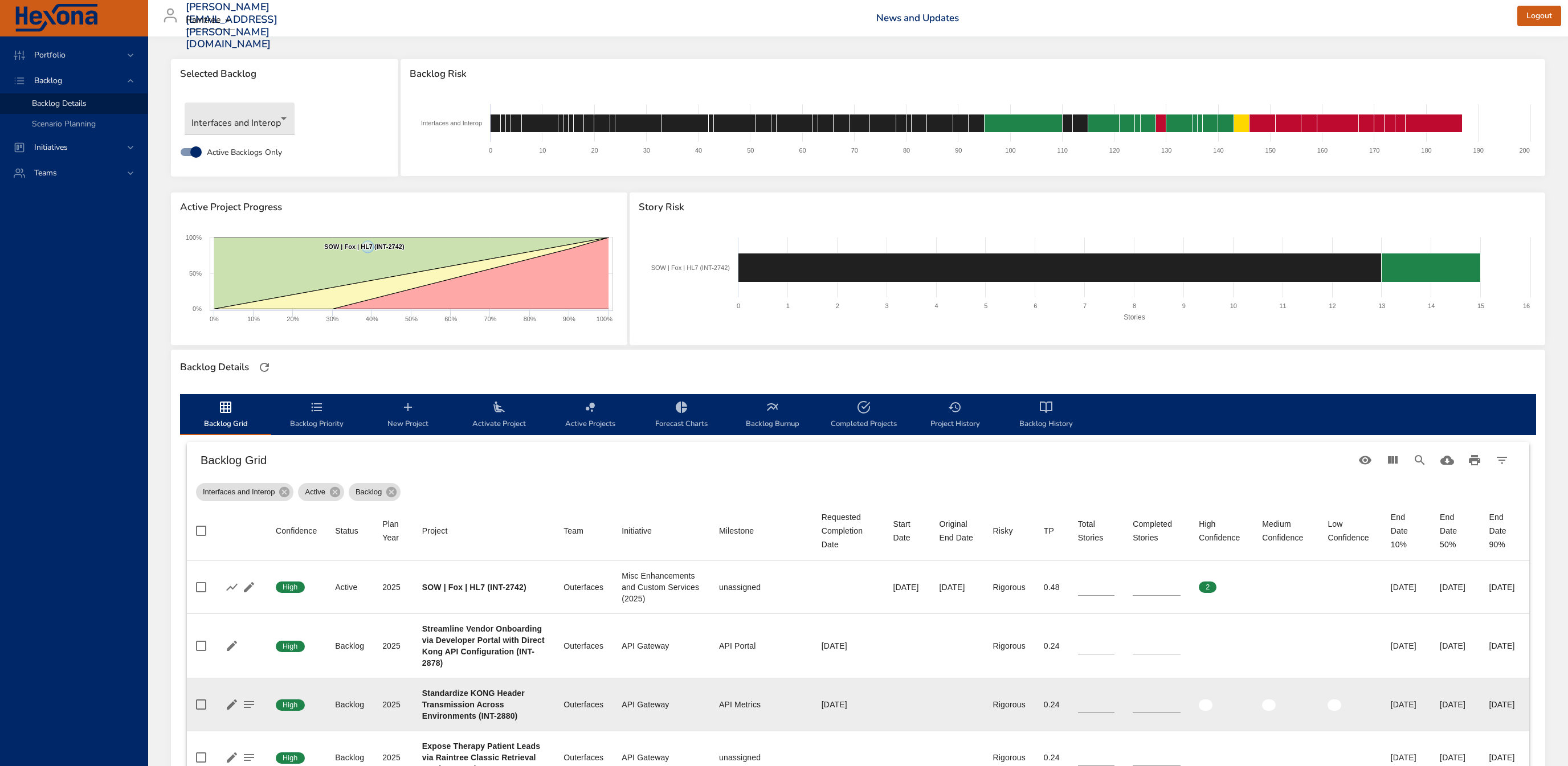
copy div "[DATE]"
